Goal: Information Seeking & Learning: Learn about a topic

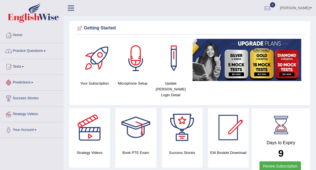
click at [30, 52] on link "Practice Questions" at bounding box center [31, 50] width 63 height 14
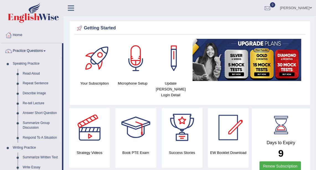
click at [34, 124] on link "Summarize Group Discussion" at bounding box center [41, 125] width 42 height 15
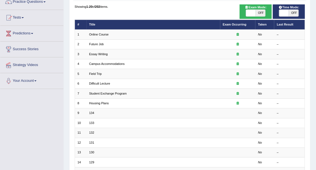
scroll to position [51, 0]
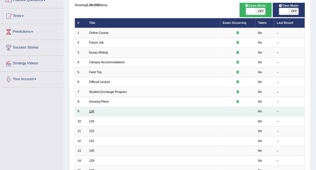
click at [93, 109] on link "134" at bounding box center [91, 110] width 5 height 3
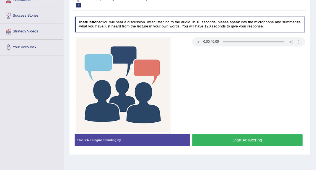
scroll to position [84, 0]
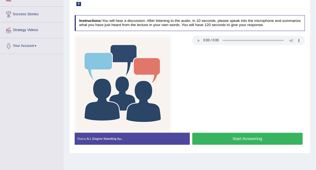
click at [245, 141] on button "Start Answering" at bounding box center [248, 139] width 111 height 12
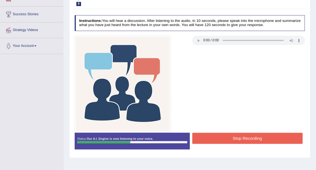
click at [245, 141] on button "Stop Recording" at bounding box center [248, 138] width 111 height 11
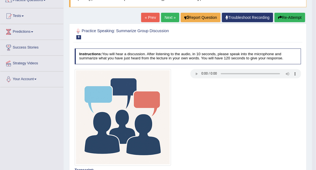
scroll to position [42, 0]
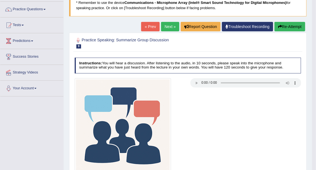
click at [168, 27] on link "Next »" at bounding box center [170, 26] width 18 height 9
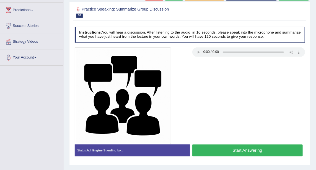
scroll to position [77, 0]
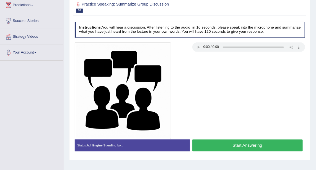
click at [242, 145] on button "Start Answering" at bounding box center [248, 145] width 111 height 12
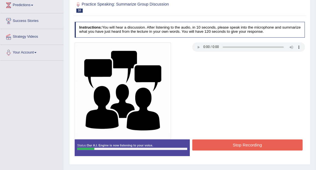
click at [242, 145] on button "Stop Recording" at bounding box center [248, 144] width 111 height 11
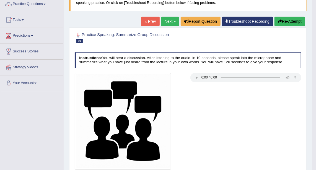
scroll to position [46, 0]
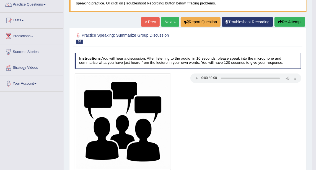
click at [173, 20] on link "Next »" at bounding box center [170, 21] width 18 height 9
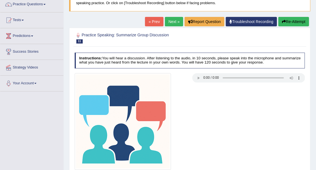
scroll to position [47, 0]
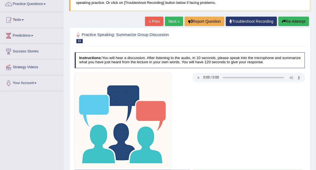
click at [159, 22] on link "« Prev" at bounding box center [154, 21] width 18 height 9
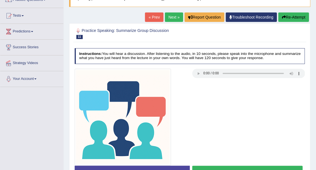
scroll to position [47, 0]
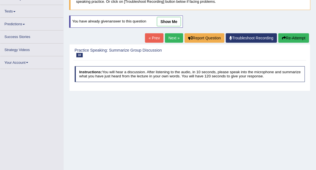
scroll to position [48, 0]
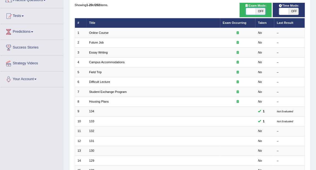
click at [250, 11] on span at bounding box center [252, 11] width 10 height 7
click at [250, 11] on span at bounding box center [251, 11] width 10 height 7
checkbox input "true"
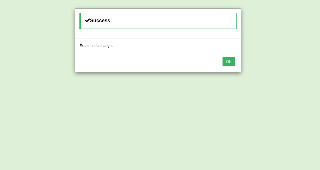
click at [232, 61] on button "OK" at bounding box center [229, 61] width 13 height 9
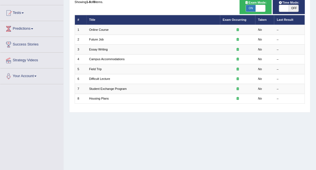
scroll to position [51, 0]
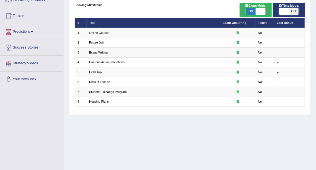
click at [283, 10] on span at bounding box center [285, 11] width 10 height 7
checkbox input "true"
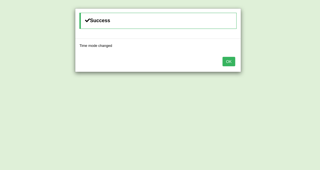
click at [227, 61] on button "OK" at bounding box center [229, 61] width 13 height 9
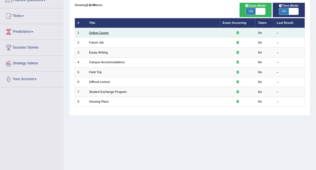
click at [105, 33] on link "Online Course" at bounding box center [99, 32] width 20 height 3
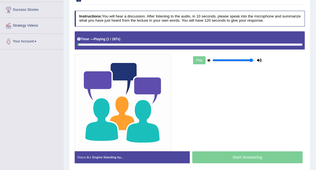
scroll to position [88, 0]
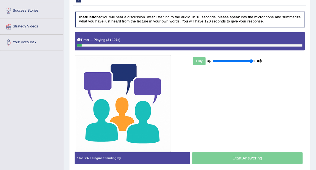
click at [255, 44] on div at bounding box center [190, 45] width 226 height 2
type input "0.65"
click at [238, 60] on input "range" at bounding box center [234, 61] width 43 height 4
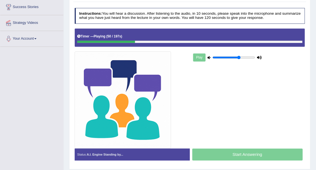
scroll to position [94, 0]
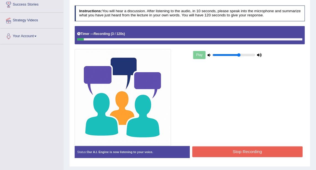
click at [270, 151] on button "Stop Recording" at bounding box center [248, 151] width 111 height 11
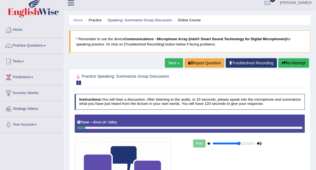
scroll to position [0, 0]
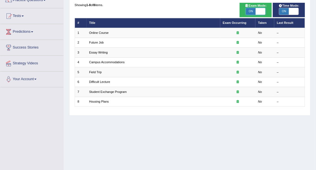
click at [262, 8] on span at bounding box center [261, 11] width 10 height 7
checkbox input "false"
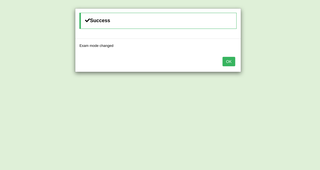
click at [233, 57] on button "OK" at bounding box center [229, 61] width 13 height 9
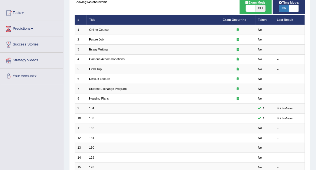
scroll to position [51, 0]
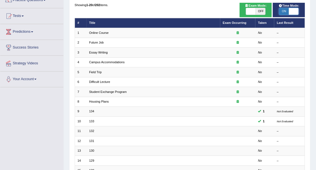
click at [295, 9] on span at bounding box center [294, 11] width 10 height 7
checkbox input "false"
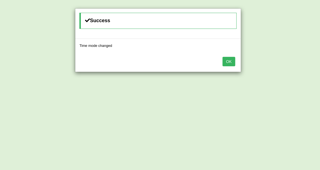
click at [229, 60] on button "OK" at bounding box center [229, 61] width 13 height 9
